Goal: Task Accomplishment & Management: Complete application form

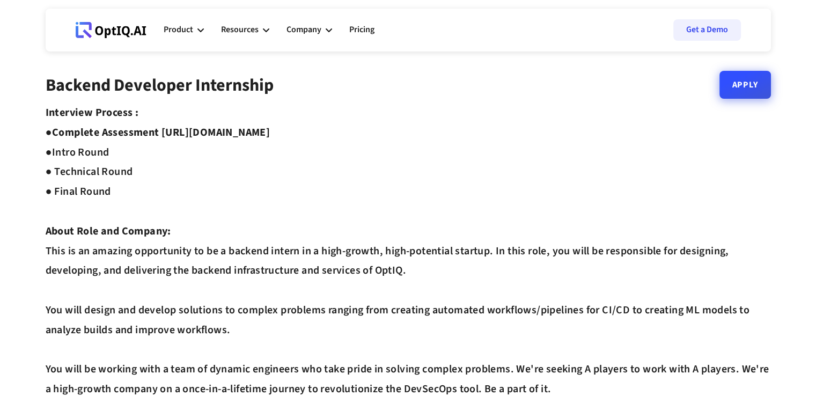
click at [744, 87] on link "Apply" at bounding box center [744, 85] width 51 height 28
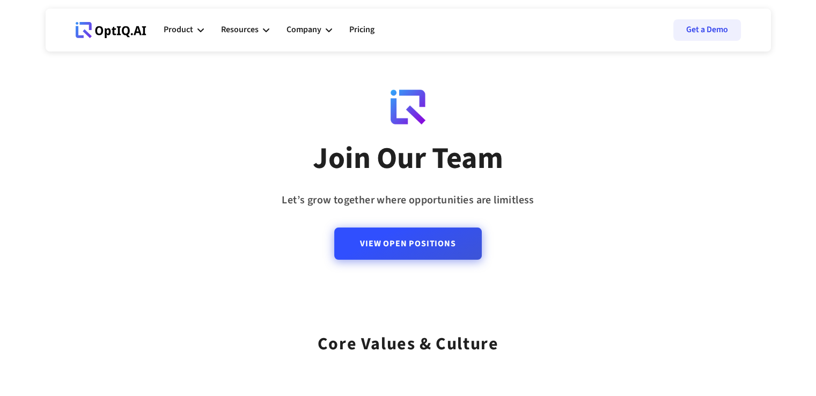
click at [425, 242] on link "View Open Positions" at bounding box center [407, 243] width 147 height 32
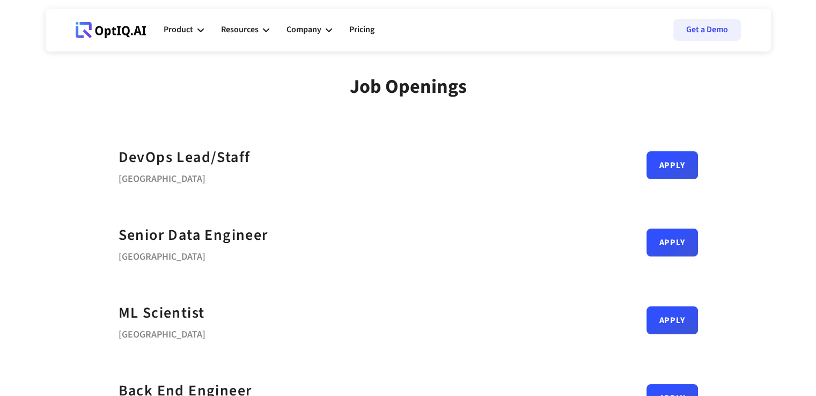
click at [101, 78] on div "Job Openings" at bounding box center [408, 95] width 725 height 40
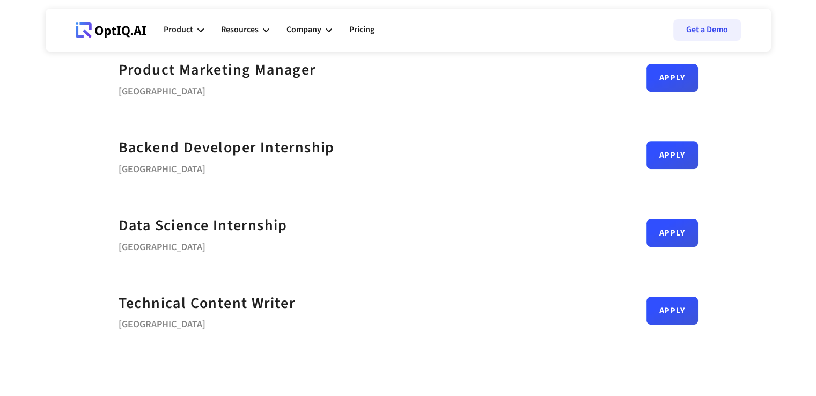
scroll to position [450, 0]
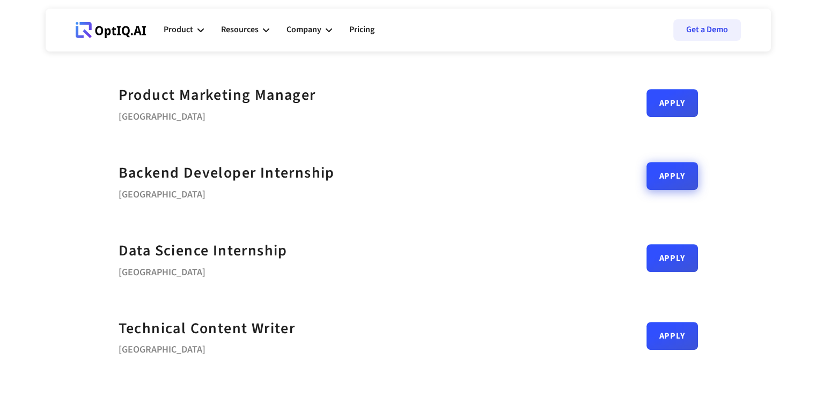
click at [668, 179] on link "Apply" at bounding box center [671, 176] width 51 height 28
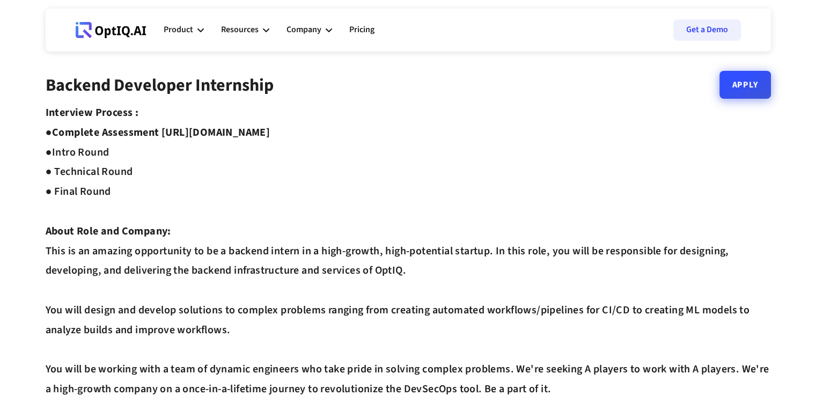
click at [738, 91] on link "Apply" at bounding box center [744, 85] width 51 height 28
click at [761, 83] on link "Apply" at bounding box center [744, 85] width 51 height 28
